Goal: Task Accomplishment & Management: Use online tool/utility

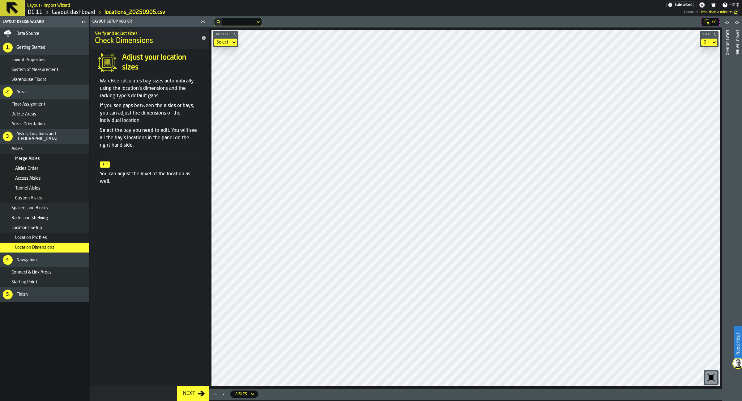
click at [705, 21] on icon at bounding box center [707, 22] width 6 height 6
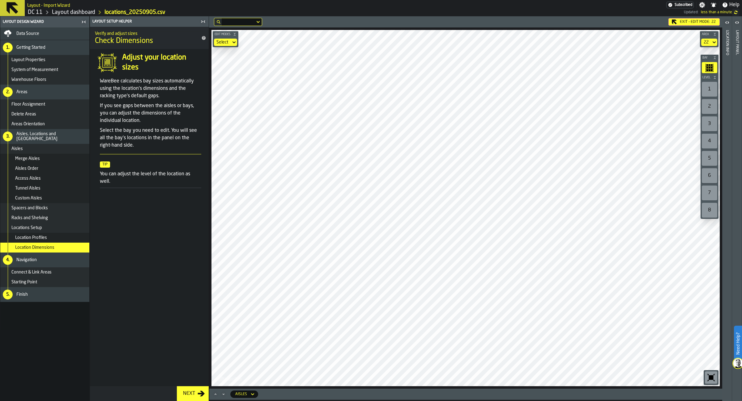
click at [46, 36] on div "Data Source" at bounding box center [45, 33] width 84 height 7
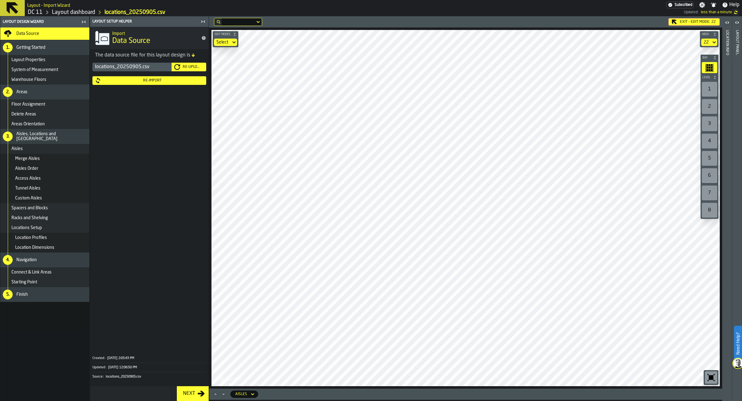
click at [431, 23] on div "Exit - Edit Mode: 22 Edit Modes Select Area 22 Bay Level 1 2 3 4 5 6 7 8 M A K …" at bounding box center [465, 202] width 513 height 373
click at [680, 21] on div "Exit - Edit Mode: 22" at bounding box center [693, 21] width 51 height 7
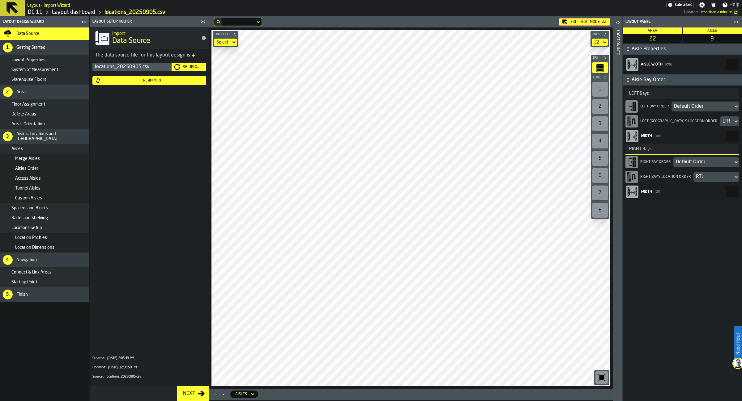
click at [711, 162] on div "Default Order" at bounding box center [703, 162] width 55 height 7
click at [657, 221] on div "Custom Order" at bounding box center [682, 222] width 106 height 7
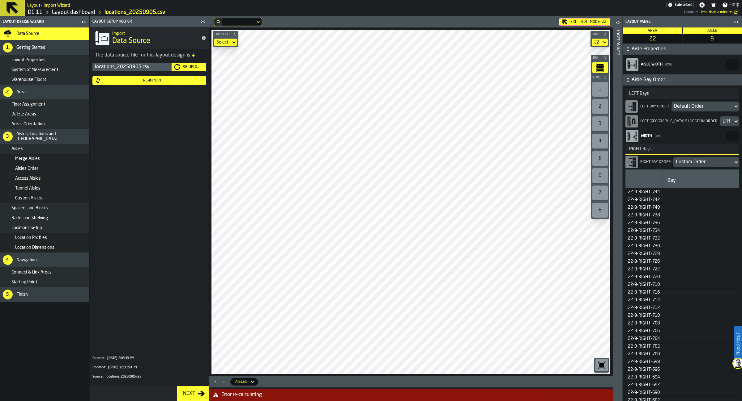
click at [696, 163] on div "Custom Order" at bounding box center [703, 162] width 55 height 7
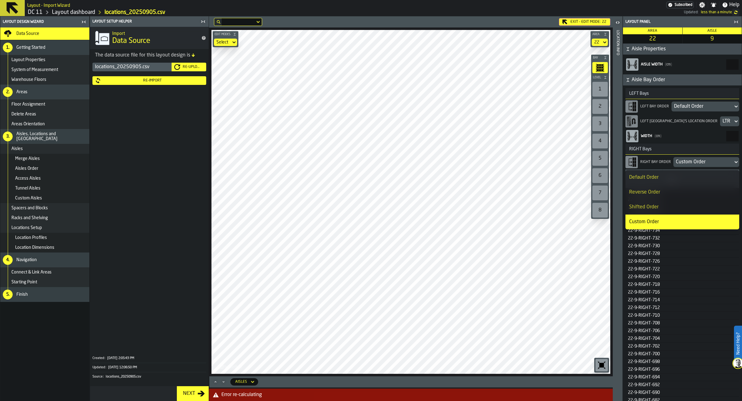
click at [664, 204] on div "Shifted Order" at bounding box center [682, 207] width 106 height 7
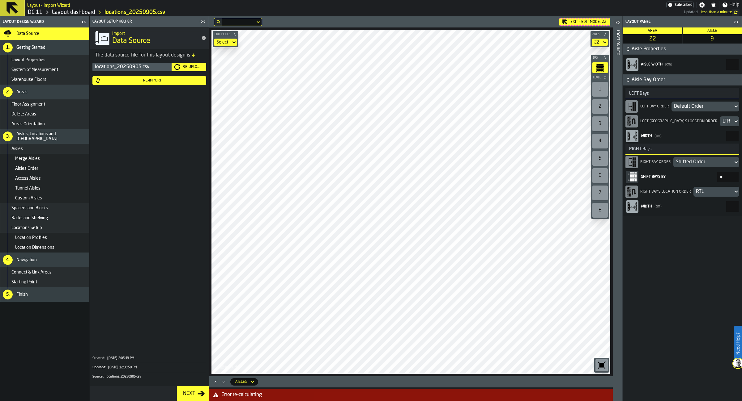
click at [693, 161] on div "Shifted Order" at bounding box center [703, 162] width 55 height 7
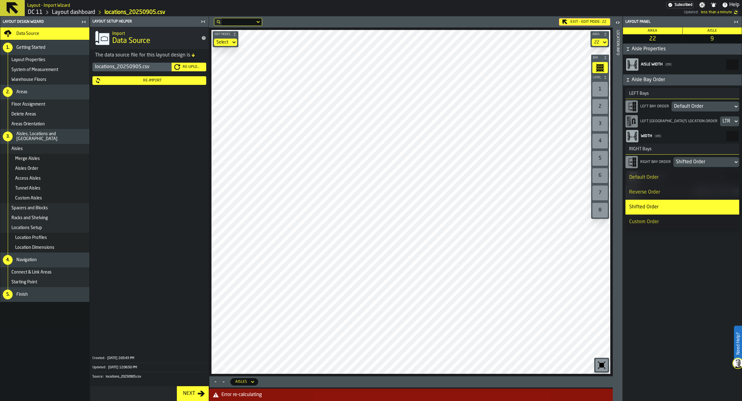
click at [675, 188] on li "Reverse Order" at bounding box center [682, 192] width 114 height 15
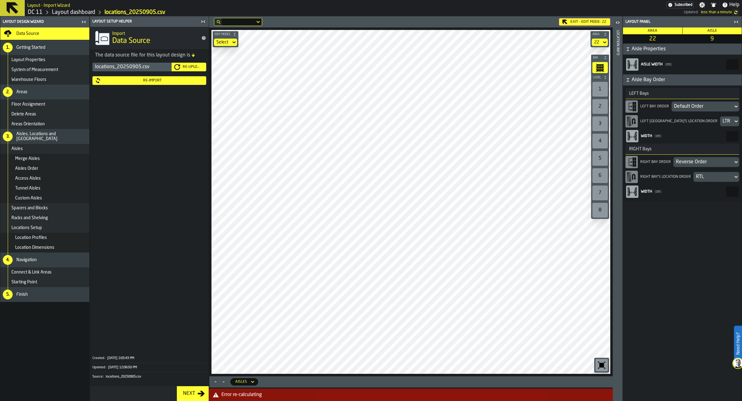
click at [696, 161] on div "Reverse Order" at bounding box center [703, 162] width 55 height 7
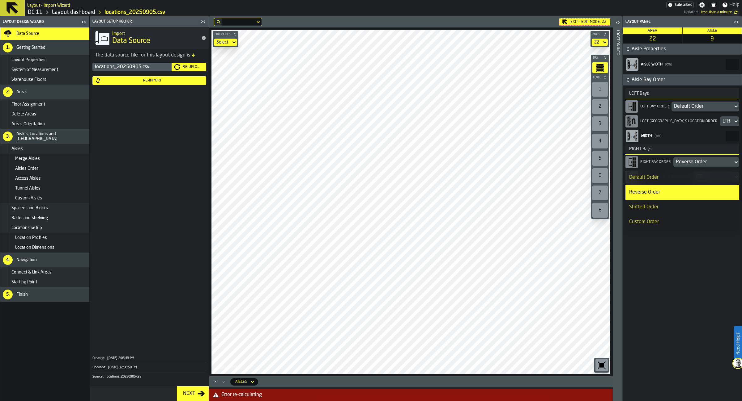
click at [683, 176] on div "Default Order" at bounding box center [682, 177] width 106 height 7
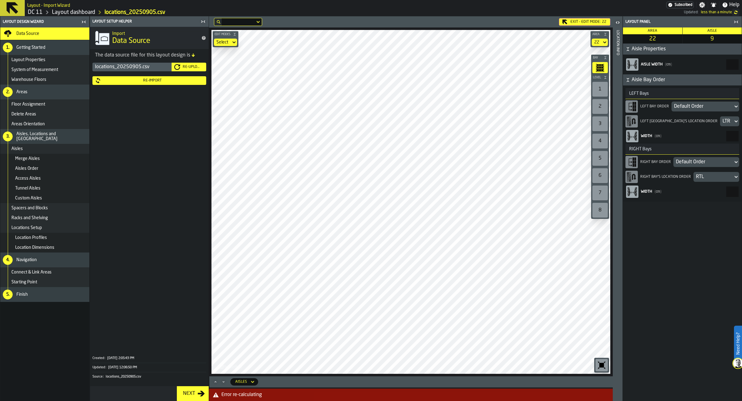
click at [59, 151] on div "Aisles" at bounding box center [48, 148] width 75 height 5
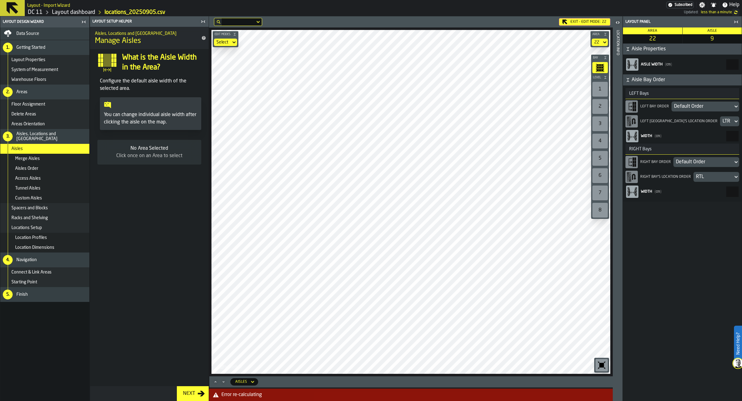
click at [617, 22] on icon "button-toggle-Open" at bounding box center [617, 22] width 7 height 7
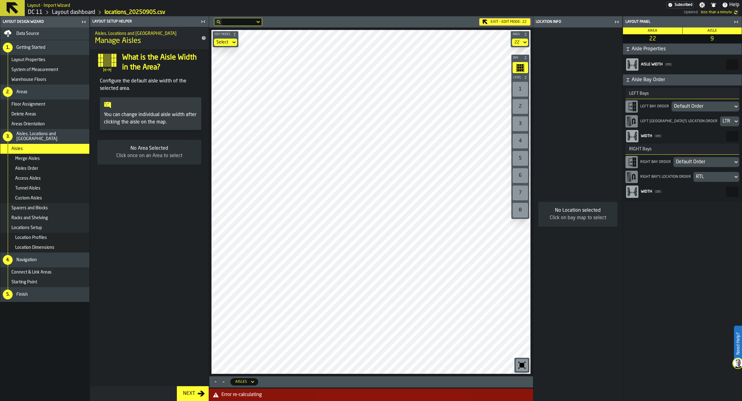
click at [618, 23] on icon "button-toggle-Close me" at bounding box center [616, 21] width 7 height 7
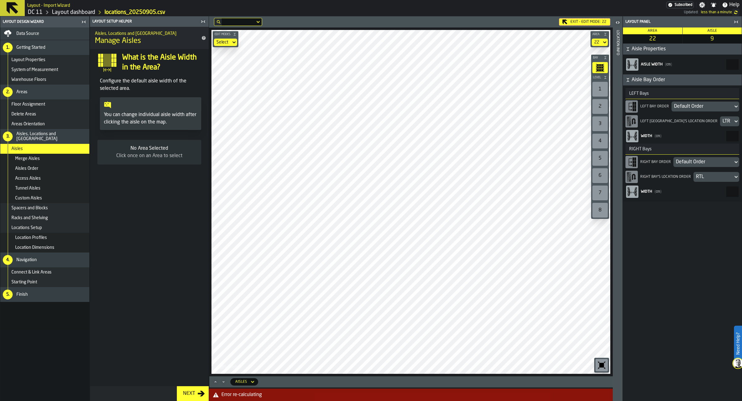
click at [736, 20] on icon "button-toggle-Close me" at bounding box center [735, 21] width 7 height 7
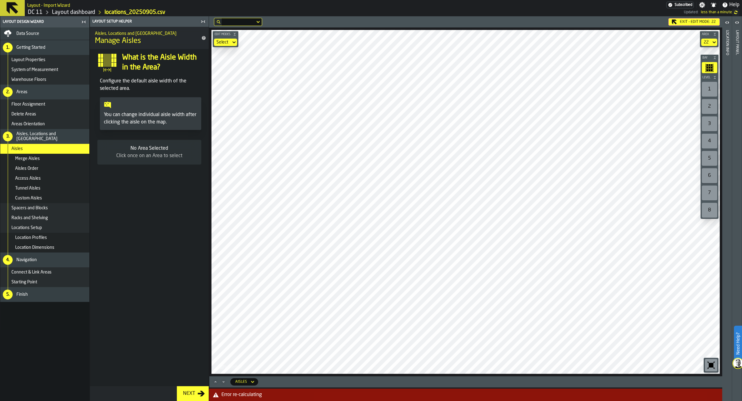
click at [197, 122] on main "Layout Design Wizard Data Source 1. Getting Started Layout Properties System of…" at bounding box center [371, 208] width 742 height 385
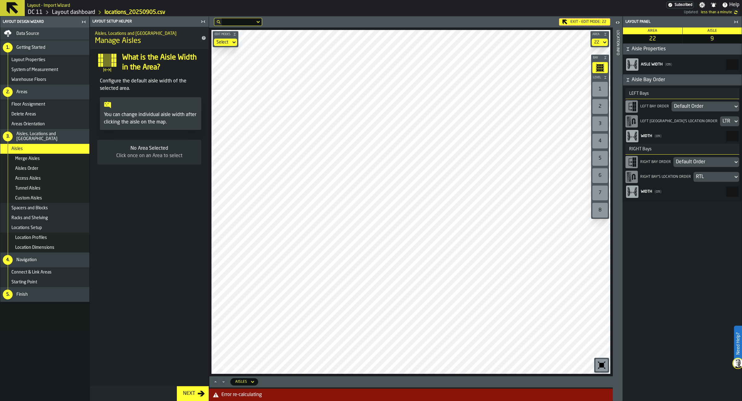
click at [697, 105] on div "Default Order" at bounding box center [702, 106] width 57 height 7
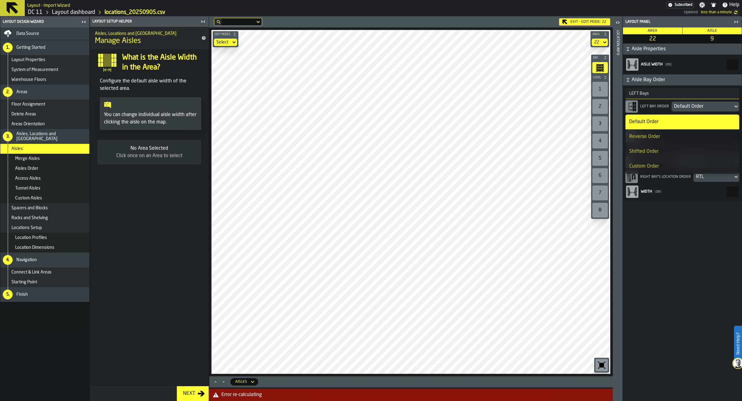
click at [685, 134] on div "Reverse Order" at bounding box center [682, 136] width 106 height 7
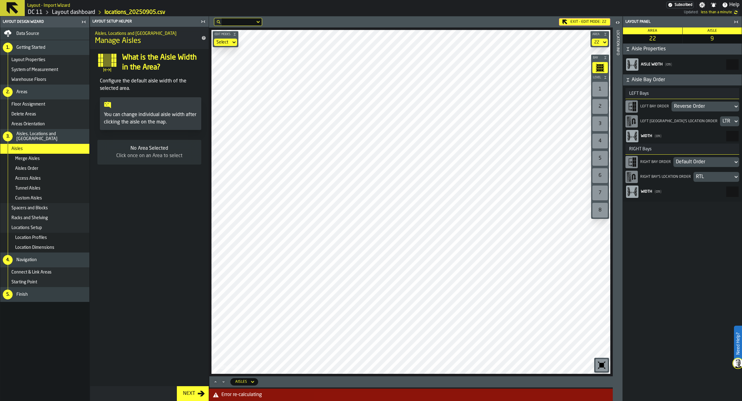
click at [709, 179] on div "RTL" at bounding box center [713, 176] width 35 height 7
click at [708, 163] on div "Default Order" at bounding box center [703, 162] width 55 height 7
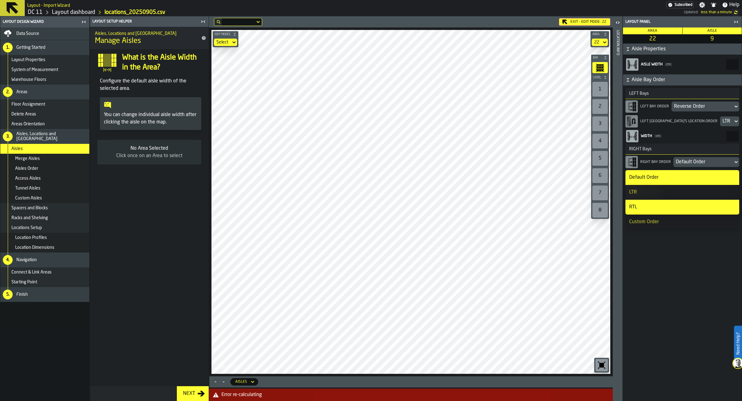
click at [693, 290] on main "Area 22 Aisle 9 Aisle Properties Aisle width ( cm ) *** Aisle Bay Order LEFT Ba…" at bounding box center [682, 215] width 119 height 374
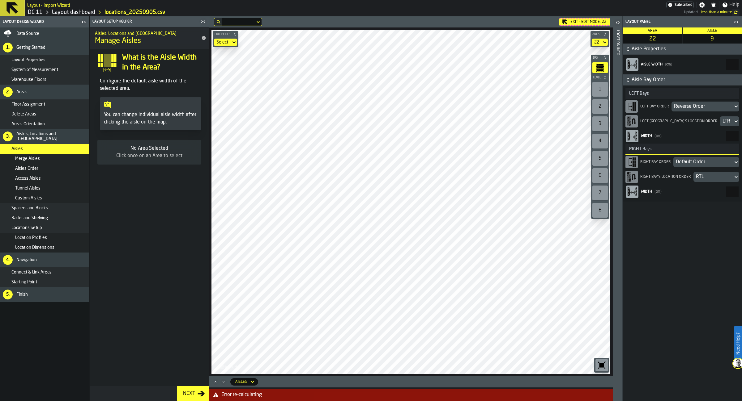
click at [702, 165] on div "Default Order" at bounding box center [703, 162] width 55 height 7
click at [689, 187] on li "Reverse Order" at bounding box center [682, 192] width 114 height 15
click at [215, 384] on icon "Maximize" at bounding box center [215, 382] width 6 height 6
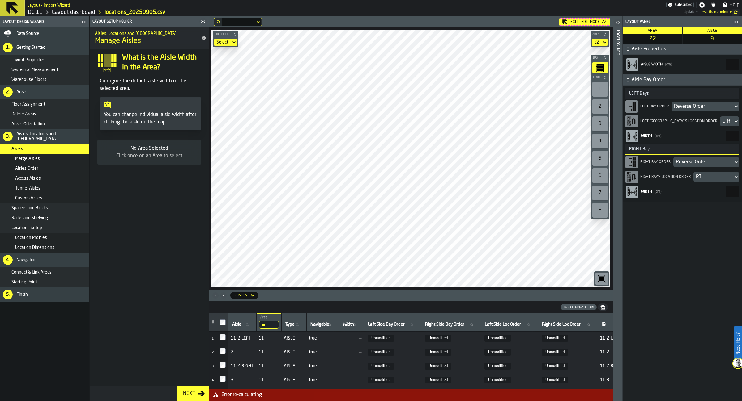
click at [225, 296] on icon "Minimize" at bounding box center [223, 296] width 6 height 6
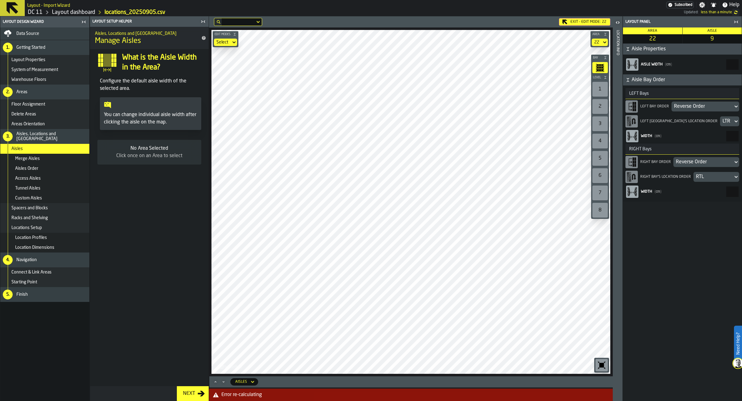
click at [40, 298] on div "5. Finish" at bounding box center [44, 294] width 89 height 15
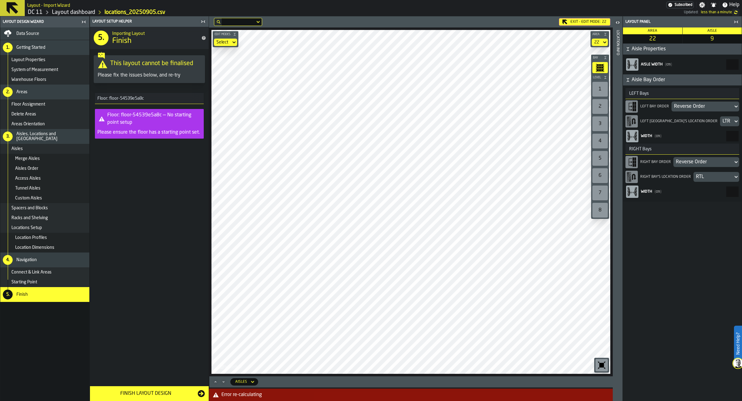
click at [159, 397] on div "Finish Layout Design" at bounding box center [146, 393] width 104 height 7
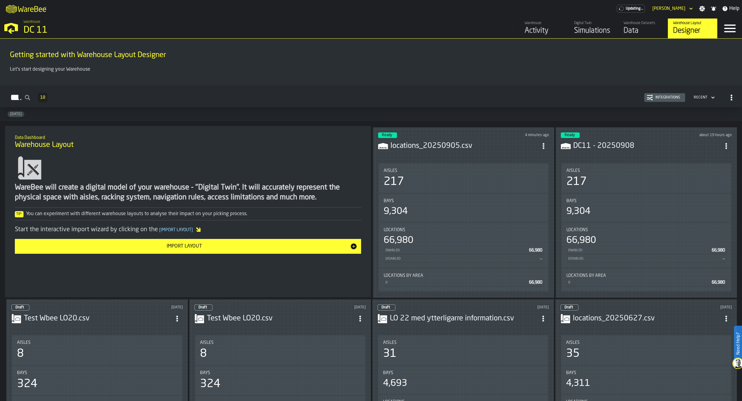
click at [546, 149] on icon "ItemListCard-DashboardItemContainer" at bounding box center [543, 146] width 6 height 6
click at [536, 191] on div "Edit in Designer" at bounding box center [530, 188] width 34 height 7
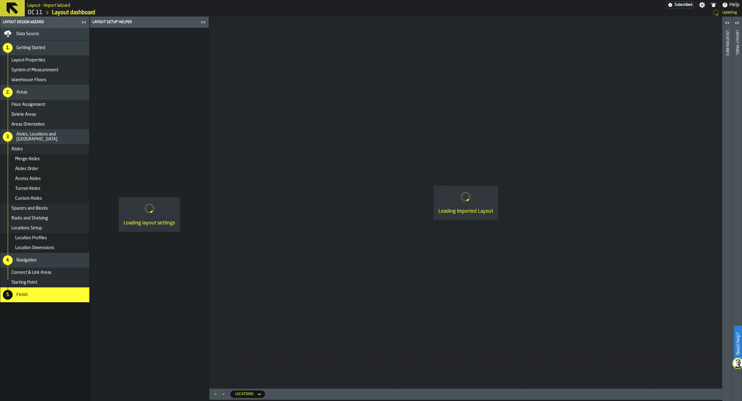
click at [201, 21] on icon "button-toggle-Close me" at bounding box center [202, 22] width 7 height 7
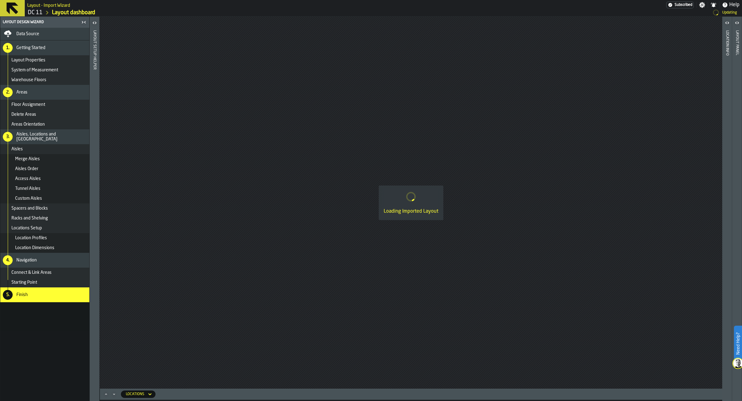
click at [85, 20] on icon "button-toggle-Close me" at bounding box center [83, 22] width 7 height 7
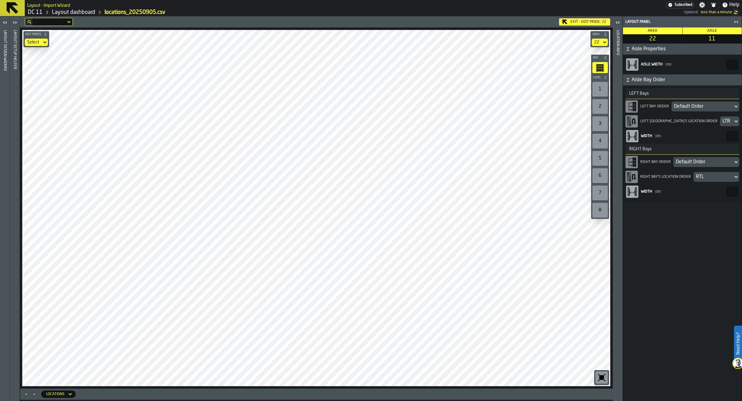
click at [715, 105] on div "Default Order" at bounding box center [702, 106] width 57 height 7
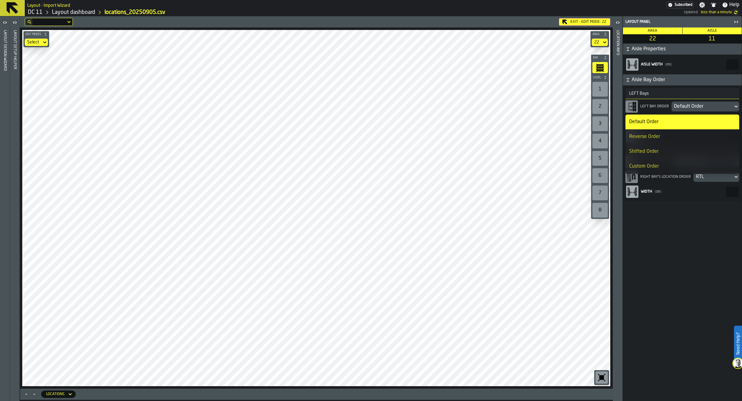
click at [697, 134] on div "Reverse Order" at bounding box center [682, 136] width 106 height 7
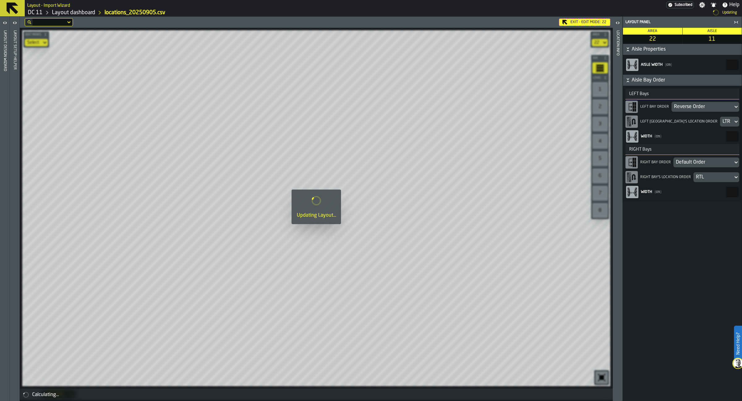
click at [695, 158] on div "Default Order" at bounding box center [703, 163] width 60 height 10
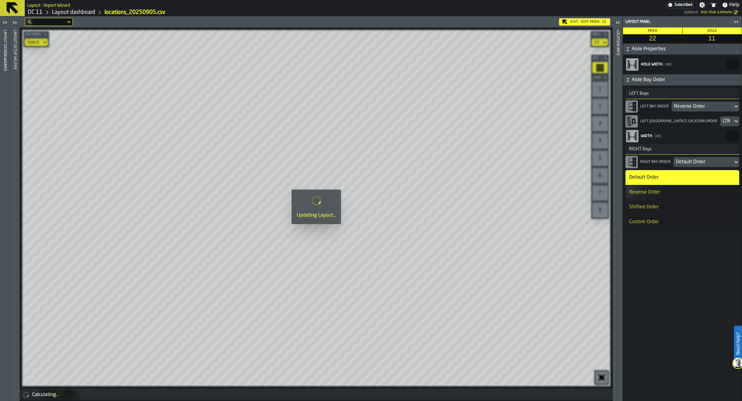
click at [688, 193] on div "Reverse Order" at bounding box center [682, 192] width 106 height 7
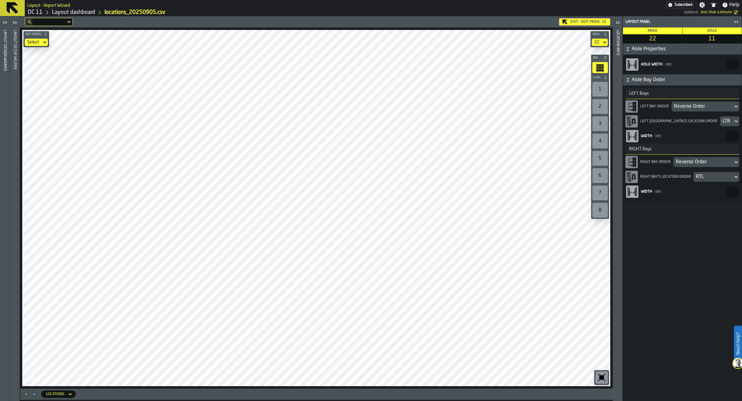
click at [414, 400] on div "Exit - Edit Mode: 22 Edit Modes Select Area 22 Bay Level 1 2 3 4 5 6 7 8 M A K …" at bounding box center [316, 208] width 593 height 385
click at [25, 393] on icon "Maximize" at bounding box center [26, 395] width 6 height 6
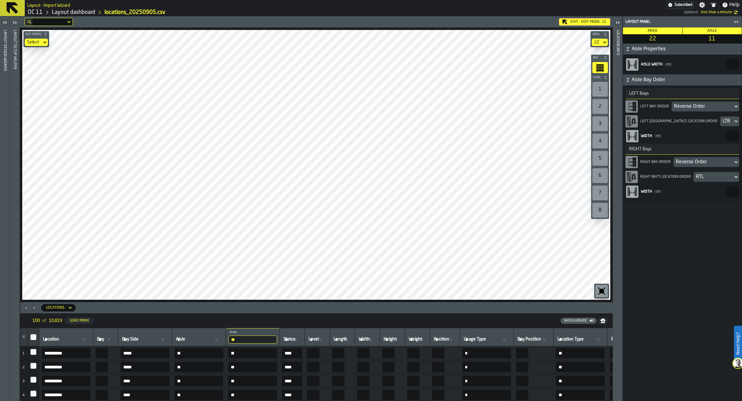
click at [68, 310] on icon at bounding box center [70, 307] width 6 height 7
click at [54, 362] on div "Aisles" at bounding box center [61, 363] width 32 height 7
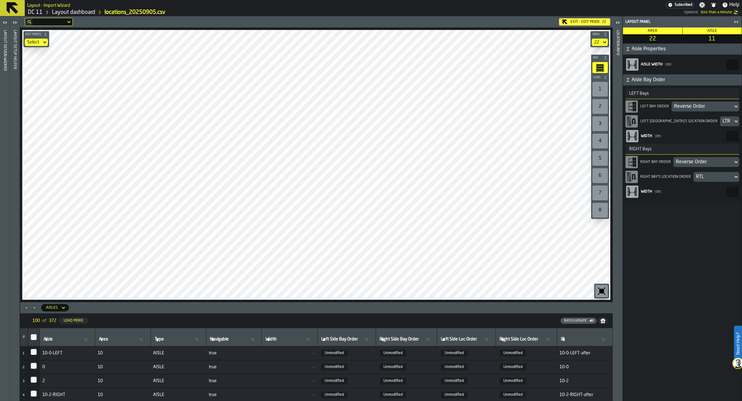
click at [27, 308] on icon "Maximize" at bounding box center [26, 308] width 6 height 6
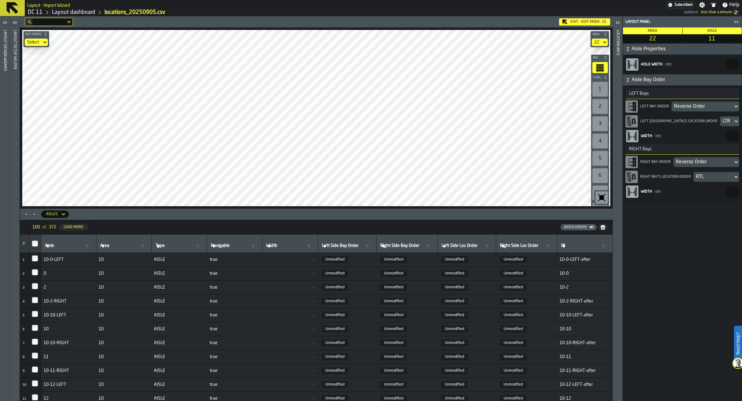
click at [27, 216] on icon "Maximize" at bounding box center [26, 214] width 6 height 6
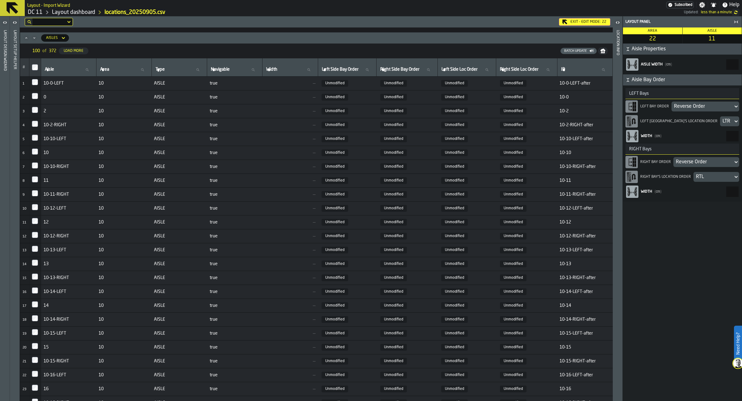
click at [140, 70] on icon at bounding box center [142, 70] width 4 height 4
click at [130, 70] on input "Area Area" at bounding box center [124, 70] width 50 height 8
type input "**"
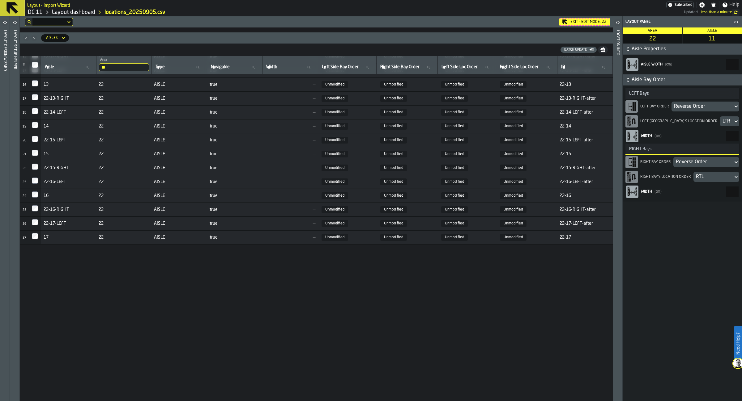
scroll to position [1, 0]
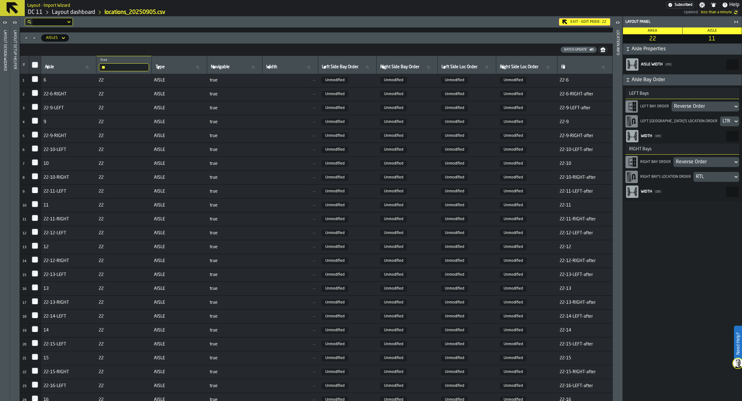
click at [571, 51] on div "Batch Update" at bounding box center [576, 50] width 28 height 4
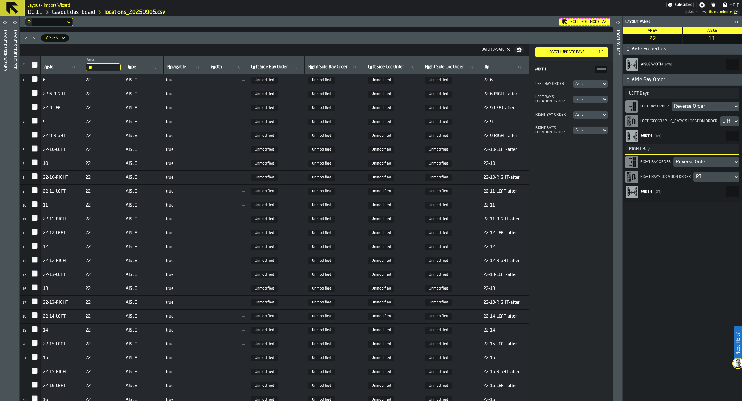
click at [593, 86] on div "As is" at bounding box center [587, 84] width 24 height 4
click at [586, 120] on li "Reverse Order" at bounding box center [571, 125] width 73 height 15
click at [592, 116] on div "As is" at bounding box center [587, 115] width 24 height 4
click at [577, 156] on div "Reverse Order" at bounding box center [571, 156] width 65 height 7
click at [575, 50] on div "Batch Update bays:" at bounding box center [567, 52] width 59 height 4
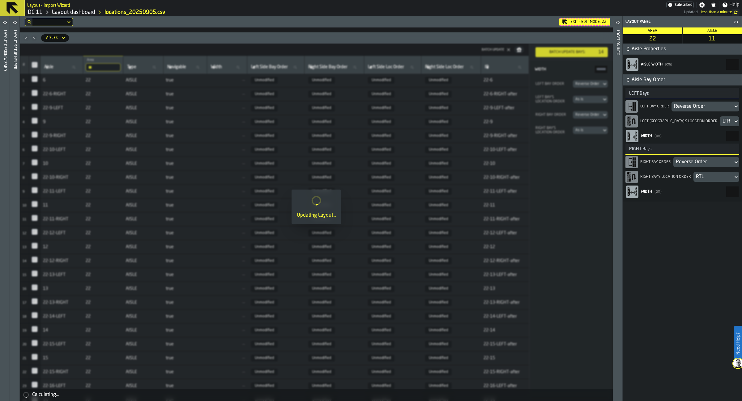
click at [575, 50] on div "Batch Update bays:" at bounding box center [567, 52] width 59 height 4
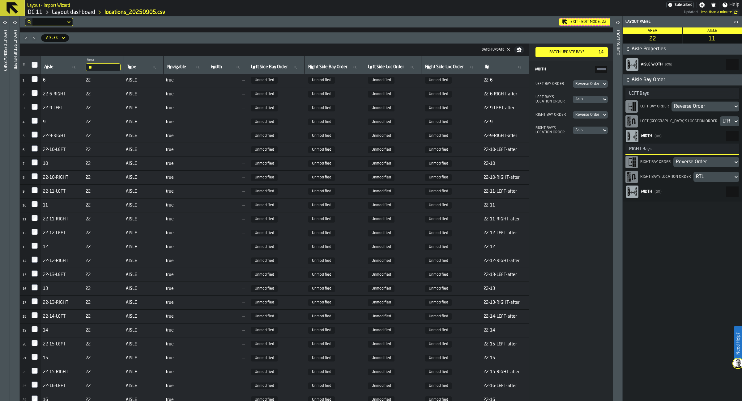
click at [31, 40] on button "Minimize" at bounding box center [34, 38] width 7 height 6
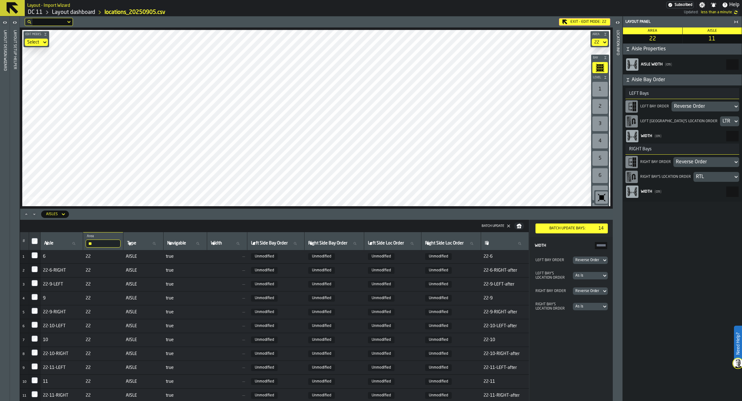
click at [34, 37] on button "Edit Modes" at bounding box center [36, 34] width 26 height 6
click at [34, 214] on icon "Minimize" at bounding box center [34, 214] width 6 height 6
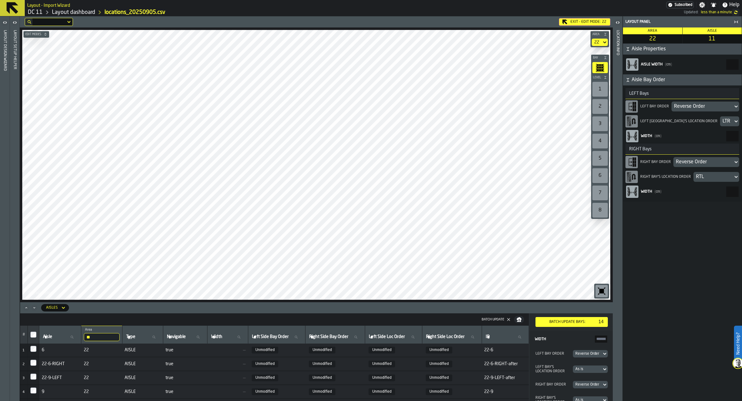
click at [599, 23] on div "Exit - Edit Mode: 22" at bounding box center [584, 21] width 51 height 7
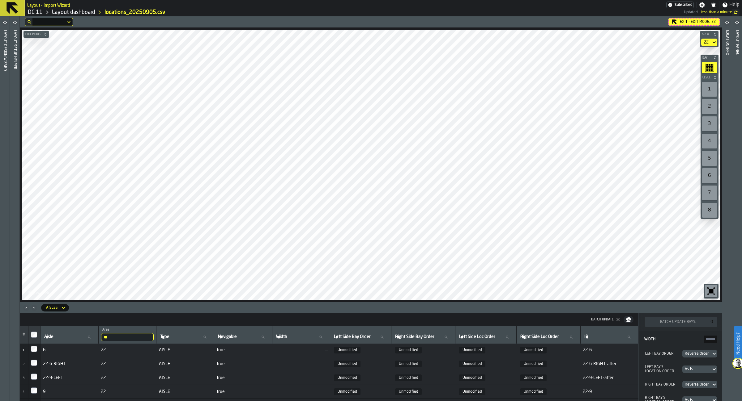
click at [36, 309] on icon "Minimize" at bounding box center [34, 308] width 6 height 6
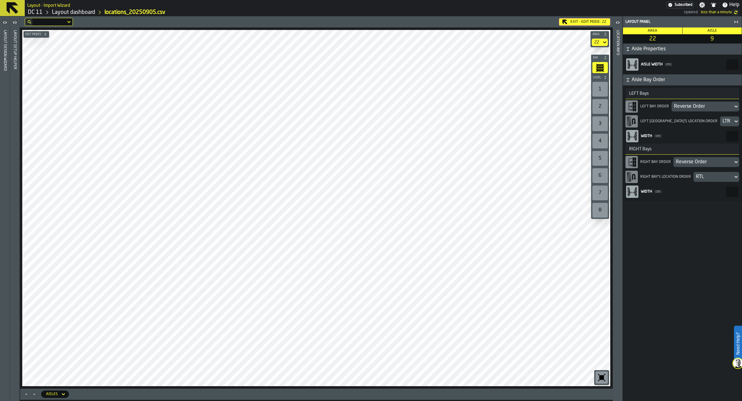
click at [15, 21] on icon "button-toggle-Open" at bounding box center [14, 22] width 7 height 7
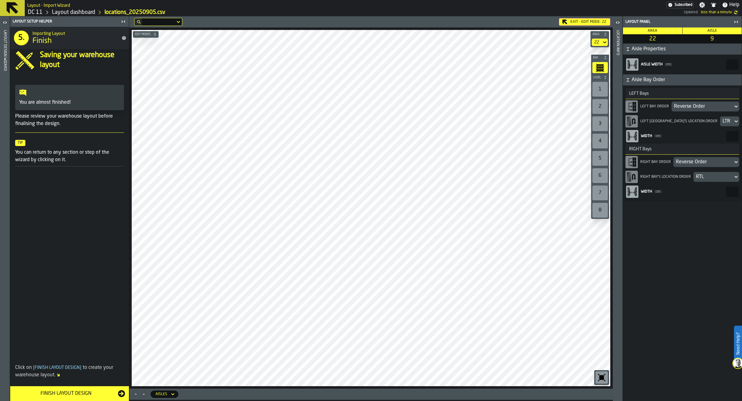
click at [7, 22] on icon "button-toggle-Open" at bounding box center [4, 22] width 7 height 7
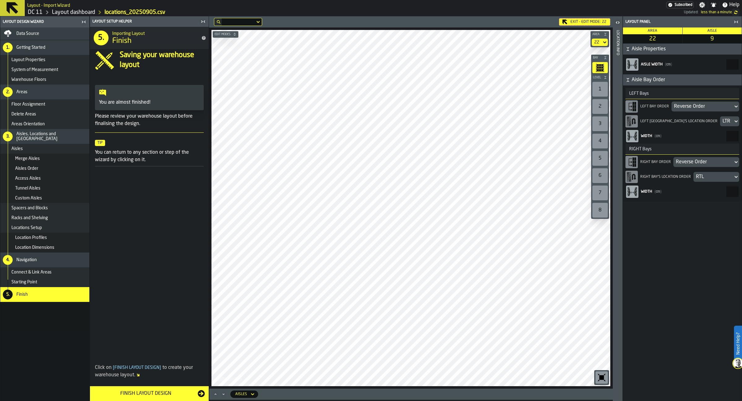
click at [34, 153] on div "Aisles" at bounding box center [44, 149] width 89 height 10
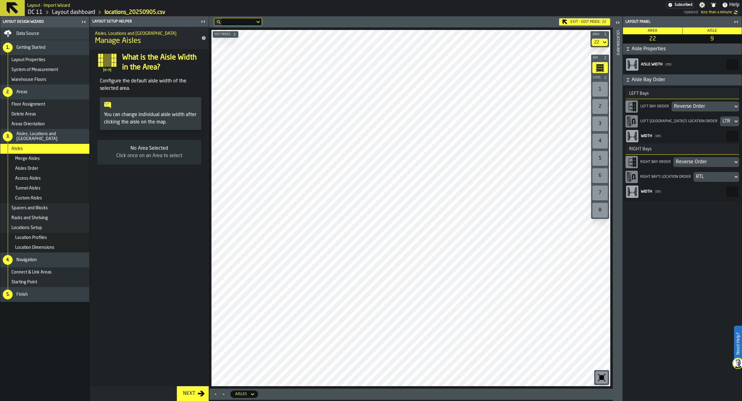
click at [31, 210] on span "Spacers and Blocks" at bounding box center [29, 208] width 36 height 5
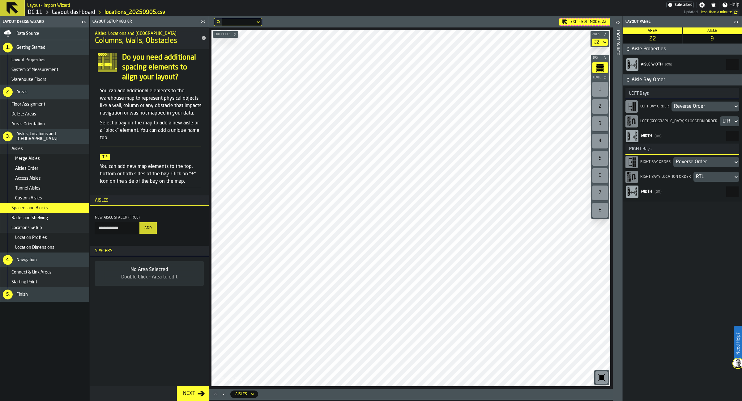
click at [30, 217] on span "Racks and Shelving" at bounding box center [29, 218] width 36 height 5
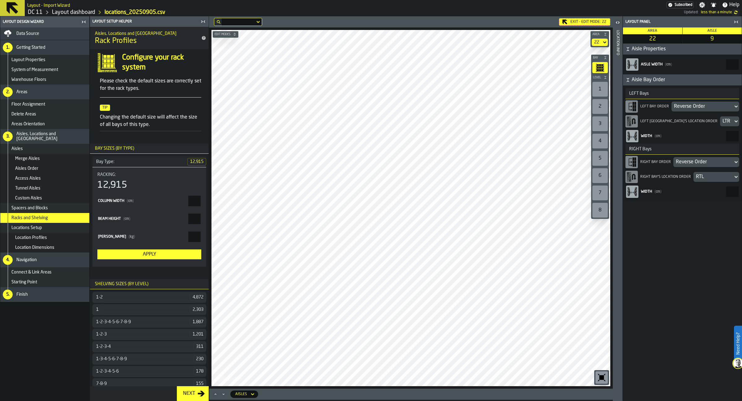
click at [35, 227] on span "Locations Setup" at bounding box center [26, 228] width 31 height 5
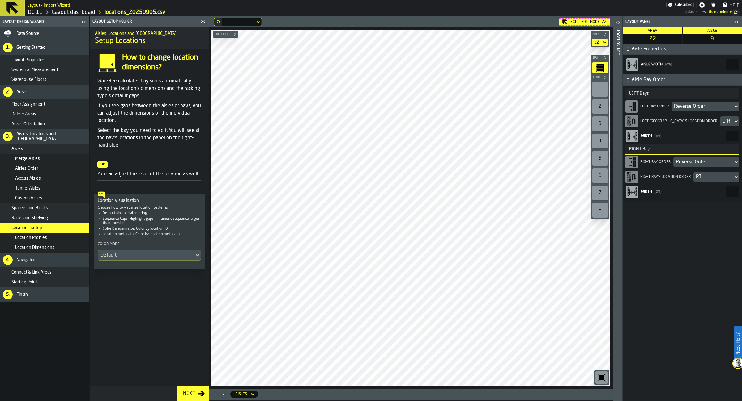
click at [34, 160] on span "Merge Aisles" at bounding box center [27, 158] width 25 height 5
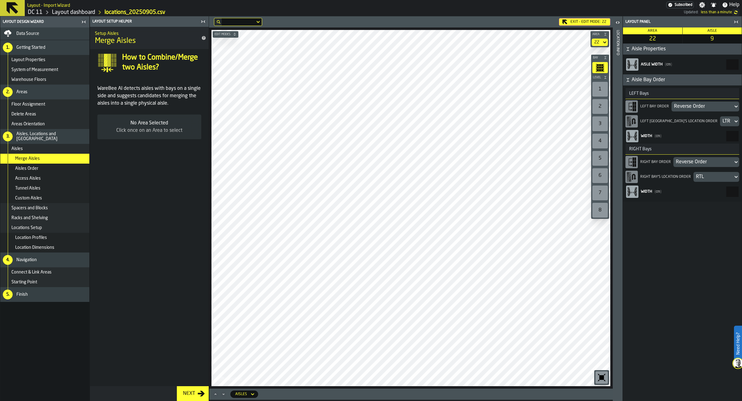
click at [218, 394] on icon "Maximize" at bounding box center [215, 395] width 6 height 6
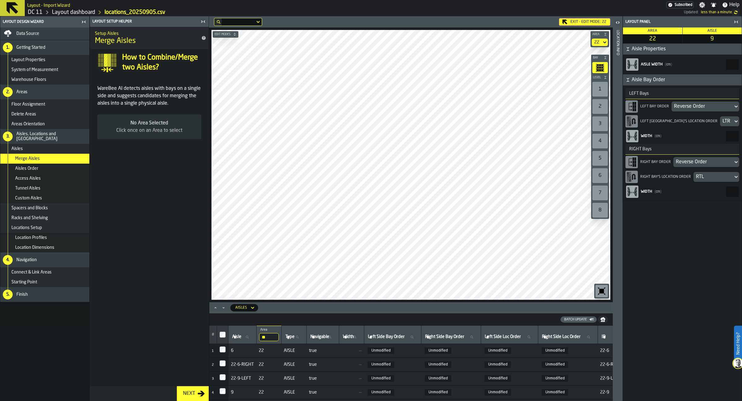
click at [216, 307] on icon "Maximize" at bounding box center [215, 308] width 6 height 6
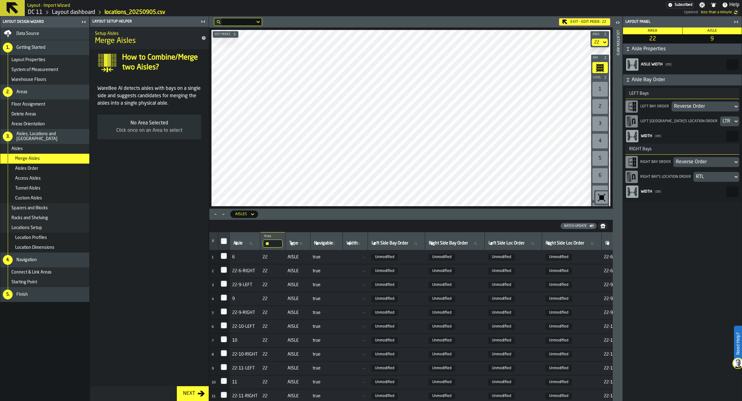
click at [201, 22] on icon "button-toggle-Close me" at bounding box center [202, 21] width 7 height 7
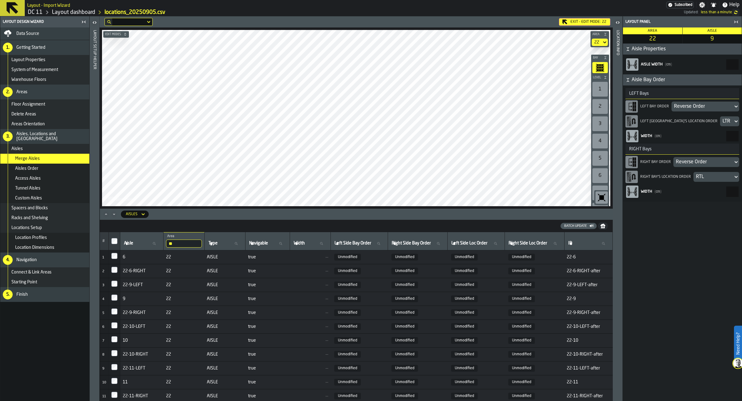
click at [114, 213] on icon "Minimize" at bounding box center [114, 214] width 6 height 6
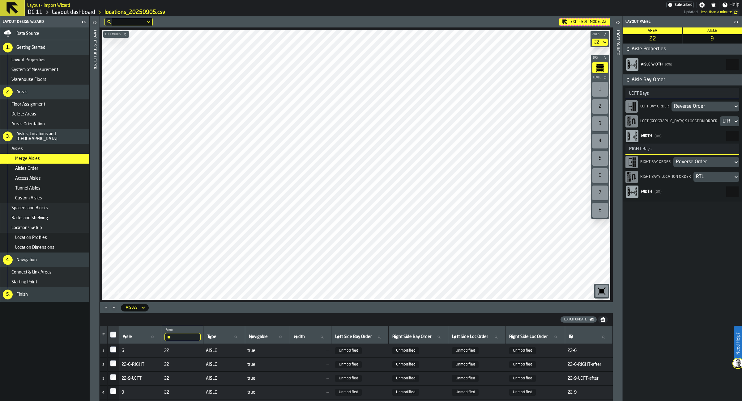
click at [86, 12] on link "Layout dashboard" at bounding box center [73, 12] width 43 height 7
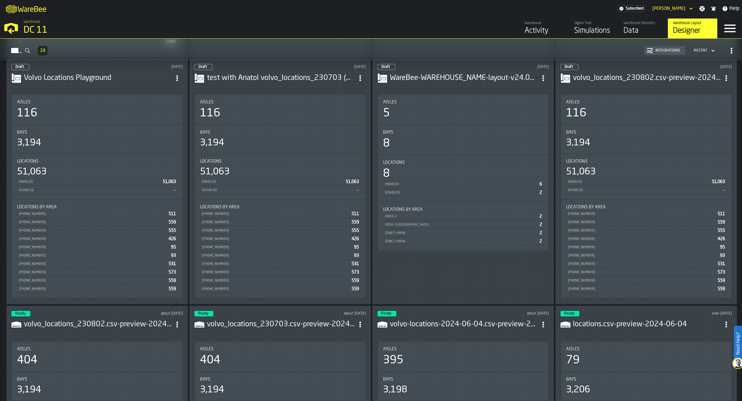
scroll to position [666, 0]
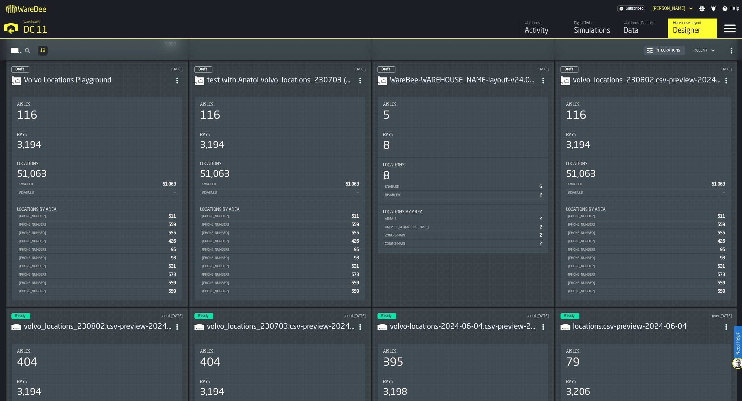
click at [633, 151] on div "3,194" at bounding box center [646, 145] width 160 height 11
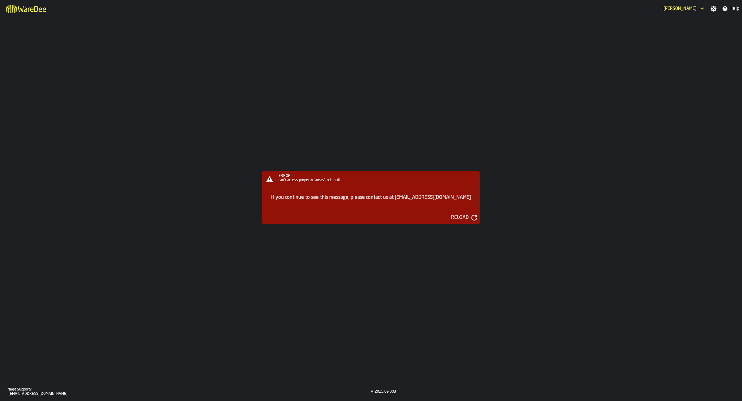
click at [471, 216] on icon "button-Reload" at bounding box center [474, 218] width 6 height 6
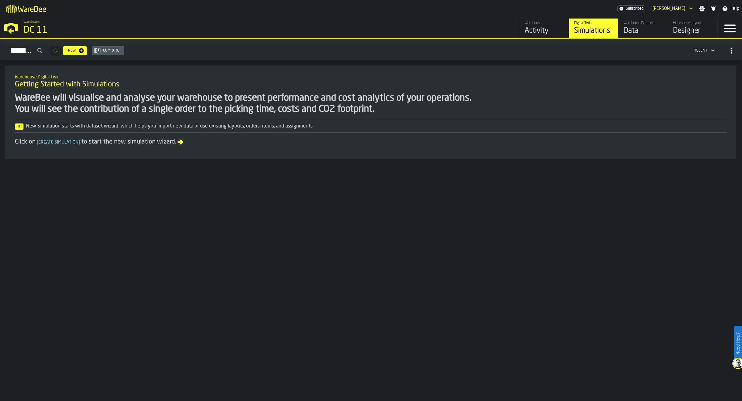
click at [677, 34] on div "Designer" at bounding box center [692, 31] width 39 height 10
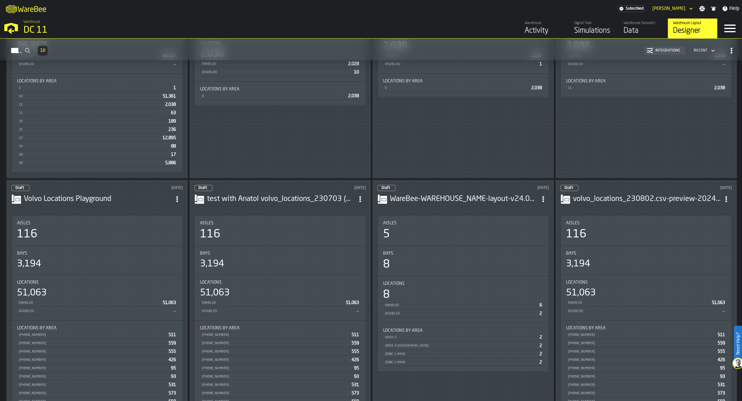
scroll to position [543, 0]
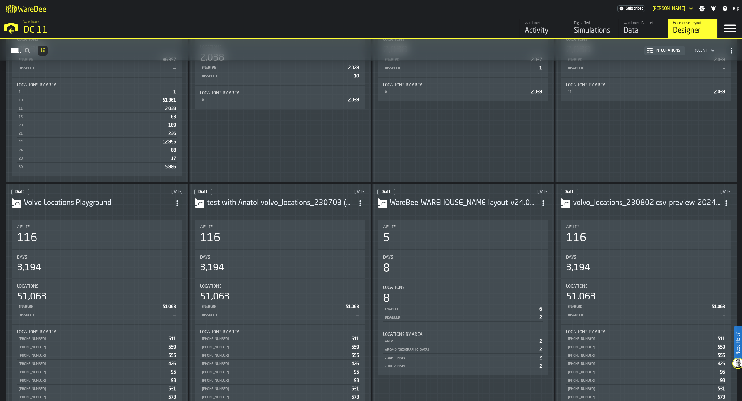
click at [122, 204] on h3 "Volvo Locations Playground" at bounding box center [98, 203] width 148 height 10
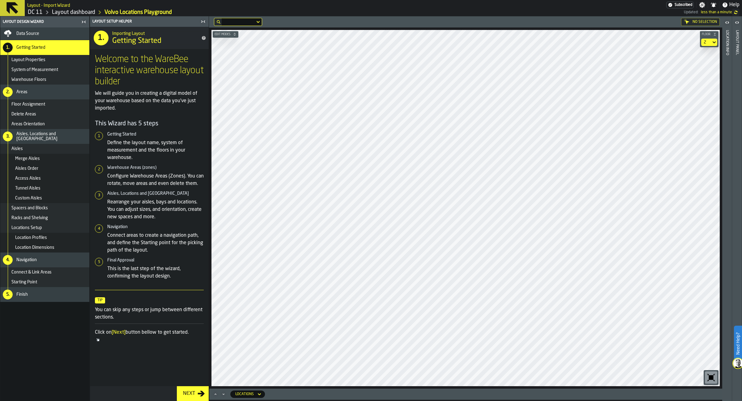
click at [45, 33] on div "Data Source" at bounding box center [51, 33] width 70 height 5
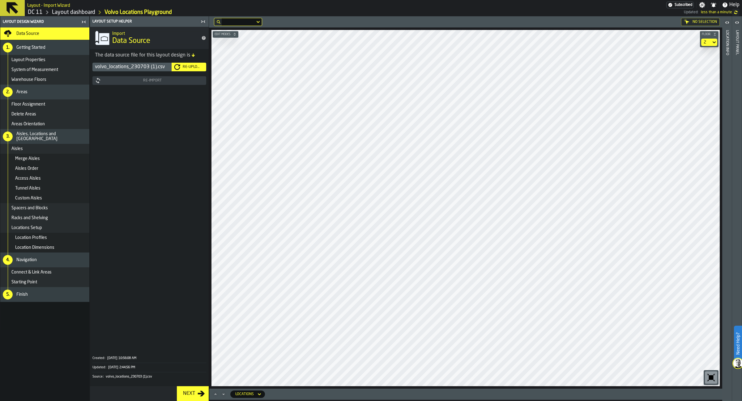
click at [76, 14] on link "Layout dashboard" at bounding box center [73, 12] width 43 height 7
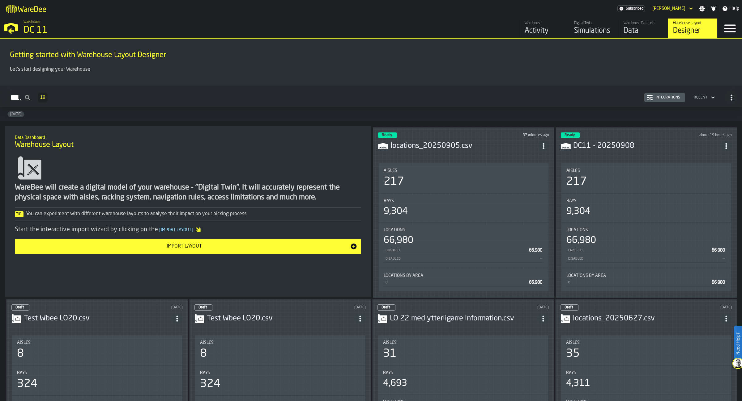
click at [543, 146] on icon "ItemListCard-DashboardItemContainer" at bounding box center [543, 146] width 6 height 6
click at [524, 186] on div "Edit in Designer" at bounding box center [530, 188] width 34 height 7
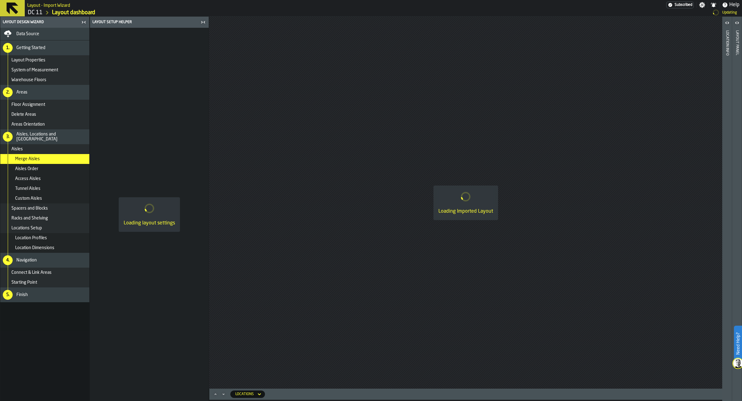
click at [45, 35] on div "Data Source" at bounding box center [51, 34] width 70 height 5
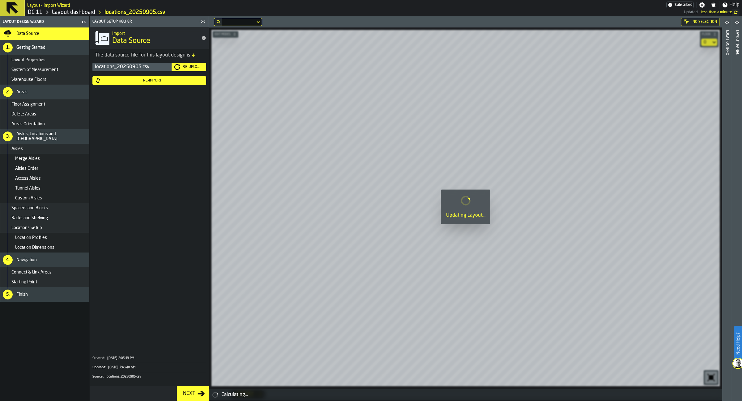
click at [175, 81] on div "Re-Import" at bounding box center [152, 81] width 103 height 4
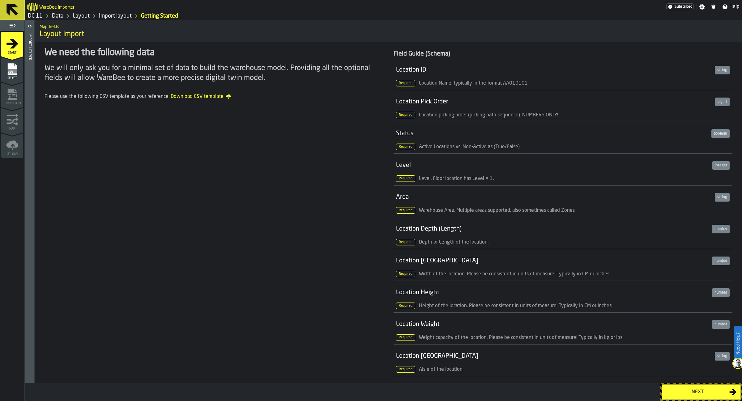
click at [684, 394] on div "Next" at bounding box center [697, 392] width 64 height 7
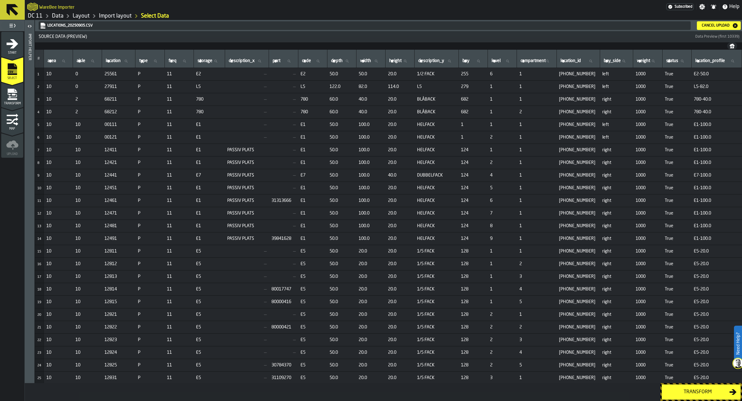
click at [726, 29] on button "Cancel Upload" at bounding box center [719, 25] width 44 height 9
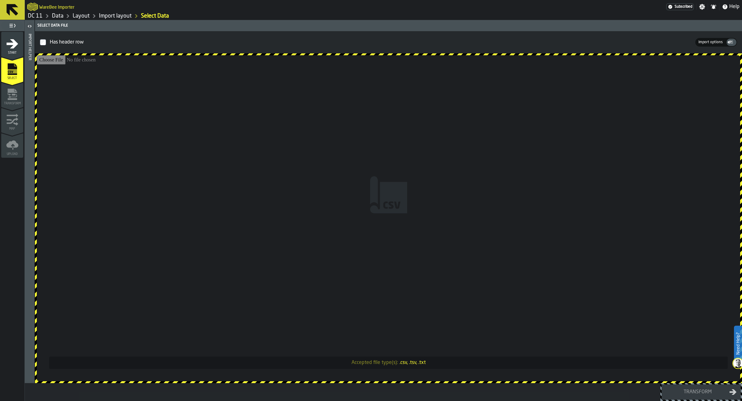
click at [397, 171] on input "Accepted file type(s): .csv, .tsv, .txt" at bounding box center [388, 218] width 703 height 326
click at [709, 34] on header "Has header row Import options Import options" at bounding box center [388, 42] width 707 height 22
click at [704, 40] on label "Import options Import options" at bounding box center [710, 42] width 31 height 7
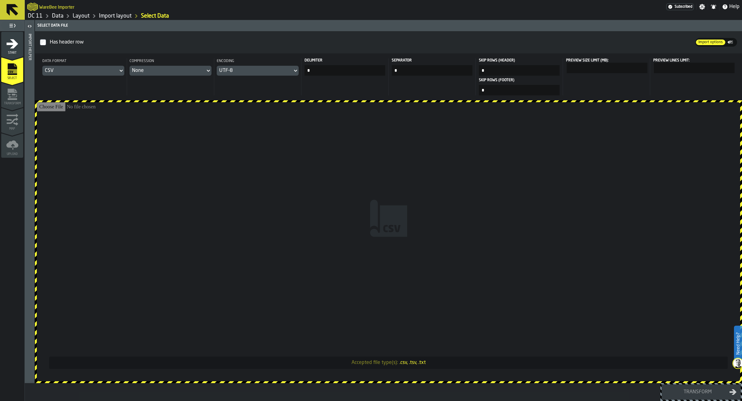
click at [345, 73] on input "*" at bounding box center [344, 70] width 81 height 11
click at [442, 260] on input "Accepted file type(s): .csv, .tsv, .txt" at bounding box center [388, 241] width 703 height 279
type input "**********"
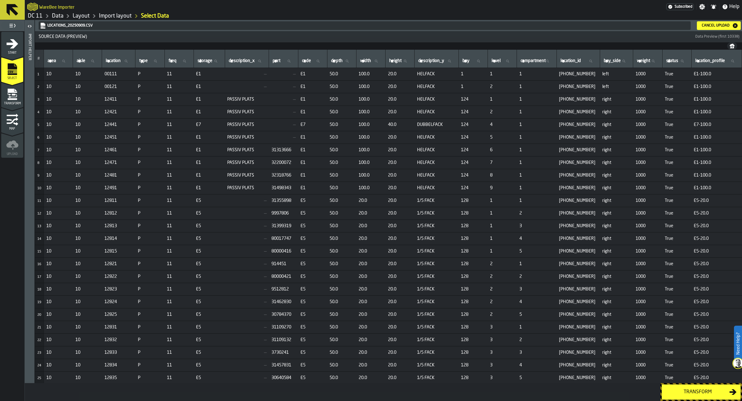
click at [694, 400] on button "Transform" at bounding box center [700, 392] width 79 height 15
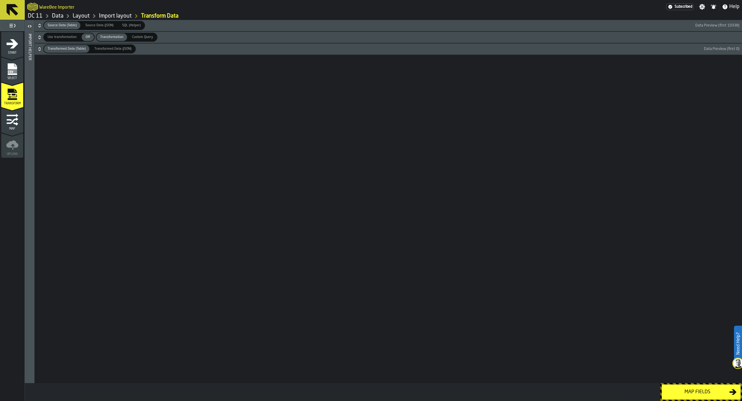
click at [40, 49] on icon "button-" at bounding box center [39, 49] width 6 height 6
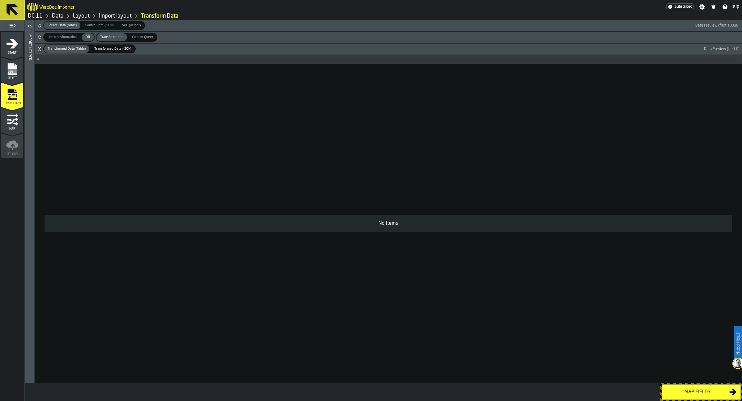
click at [40, 37] on icon "button-" at bounding box center [39, 37] width 6 height 6
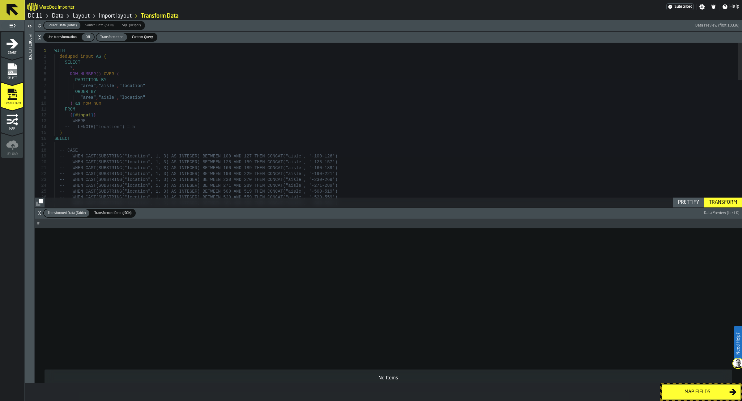
click at [708, 396] on div "Map fields" at bounding box center [697, 392] width 64 height 7
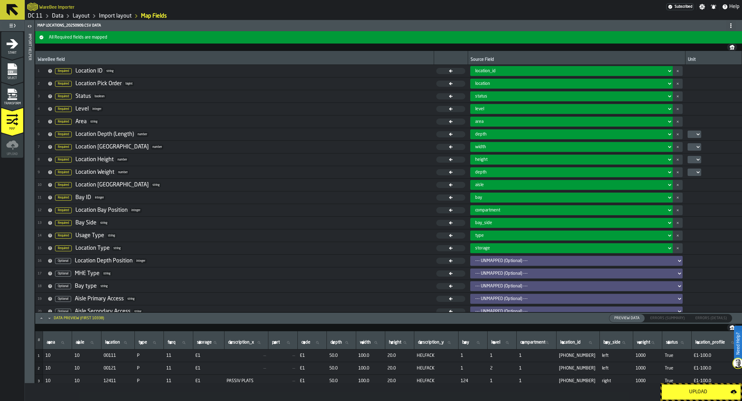
click at [692, 398] on button "Upload" at bounding box center [700, 392] width 79 height 15
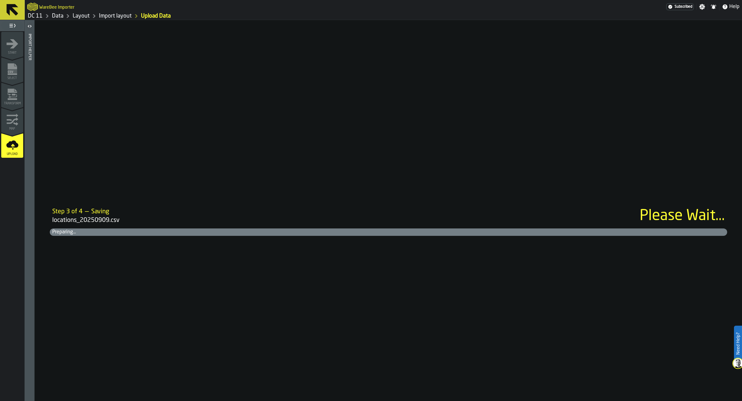
click at [249, 312] on div "Step 3 of 4 — Saving locations_20250909.csv Please Wait... Preparing..." at bounding box center [388, 210] width 707 height 381
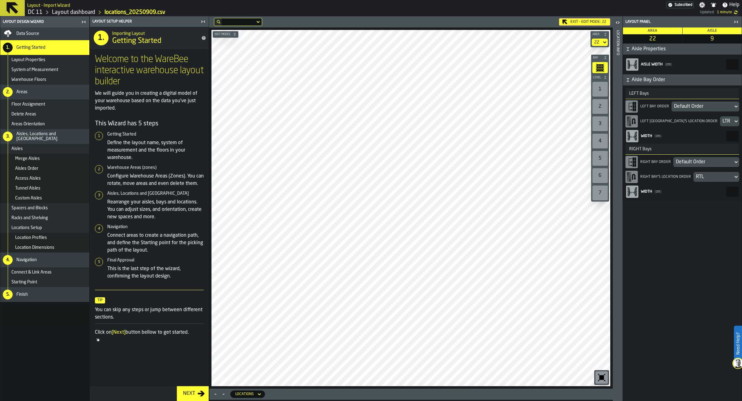
click at [700, 106] on div "Default Order" at bounding box center [702, 106] width 57 height 7
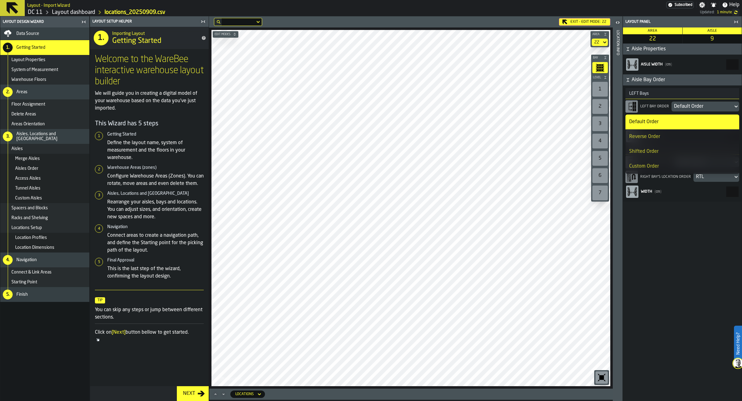
click at [690, 135] on div "Reverse Order" at bounding box center [682, 136] width 106 height 7
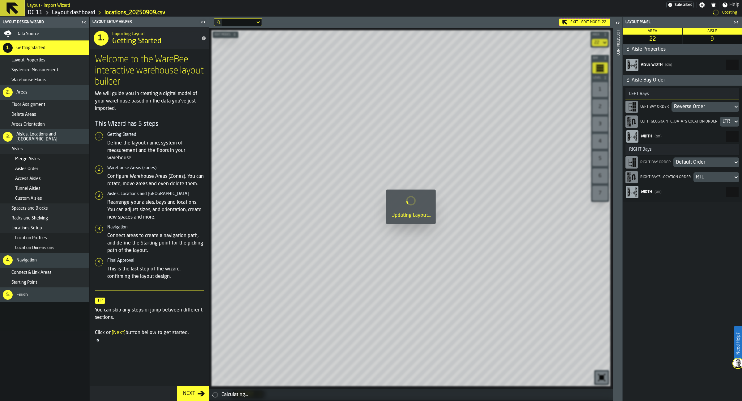
click at [703, 165] on div "Default Order" at bounding box center [703, 162] width 55 height 7
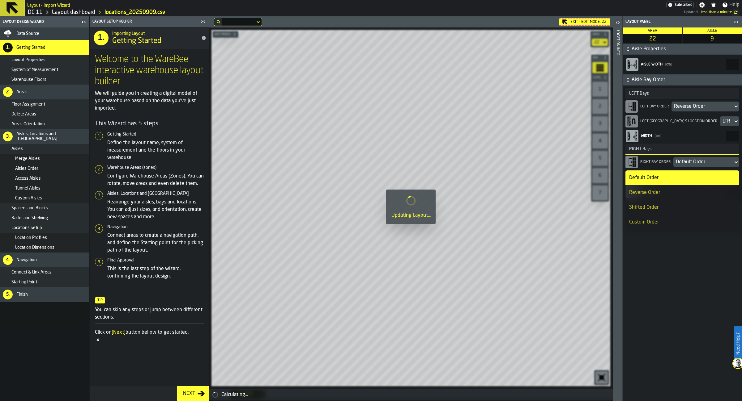
click at [693, 194] on div "Reverse Order" at bounding box center [682, 192] width 106 height 7
